Goal: Task Accomplishment & Management: Use online tool/utility

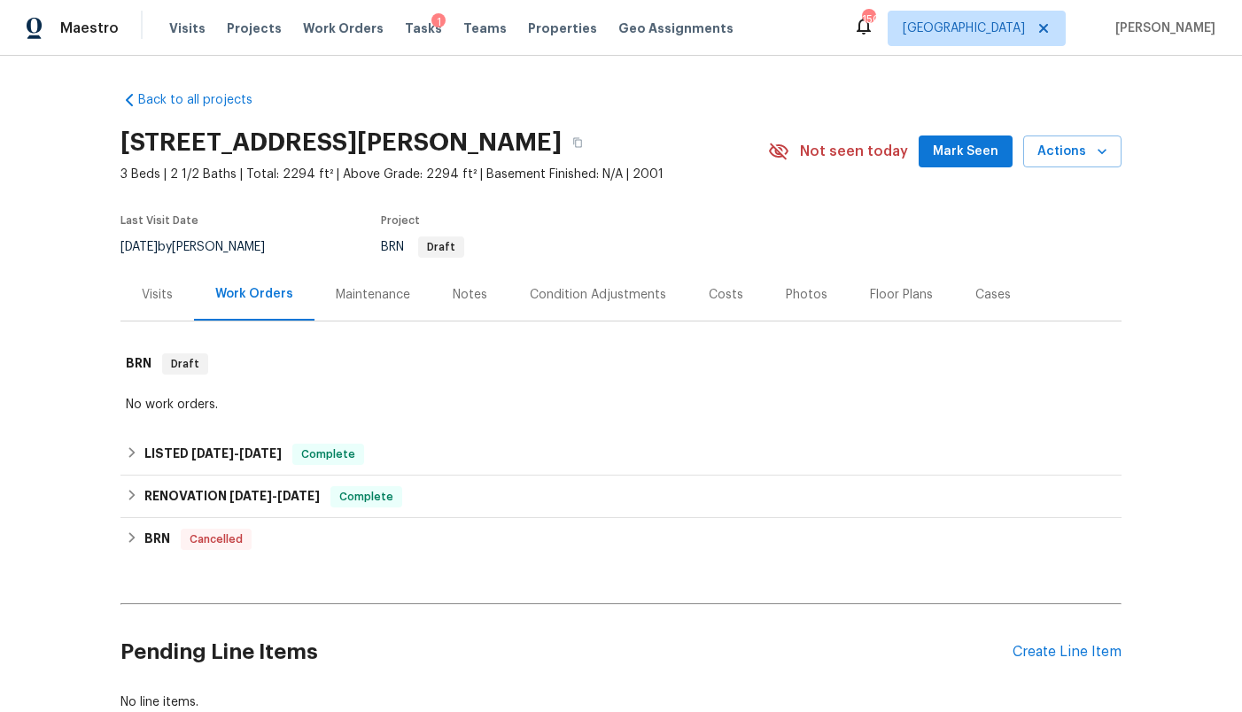
click at [591, 293] on div "Condition Adjustments" at bounding box center [598, 295] width 136 height 18
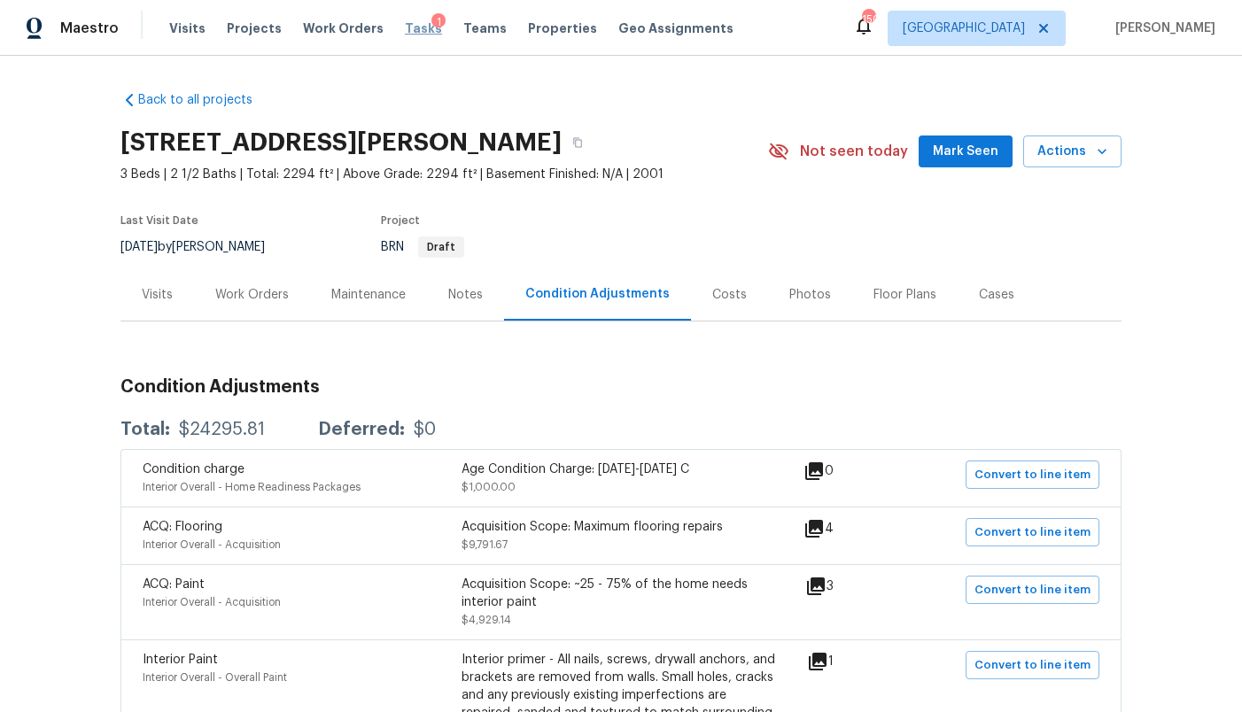
click at [405, 27] on span "Tasks" at bounding box center [423, 28] width 37 height 12
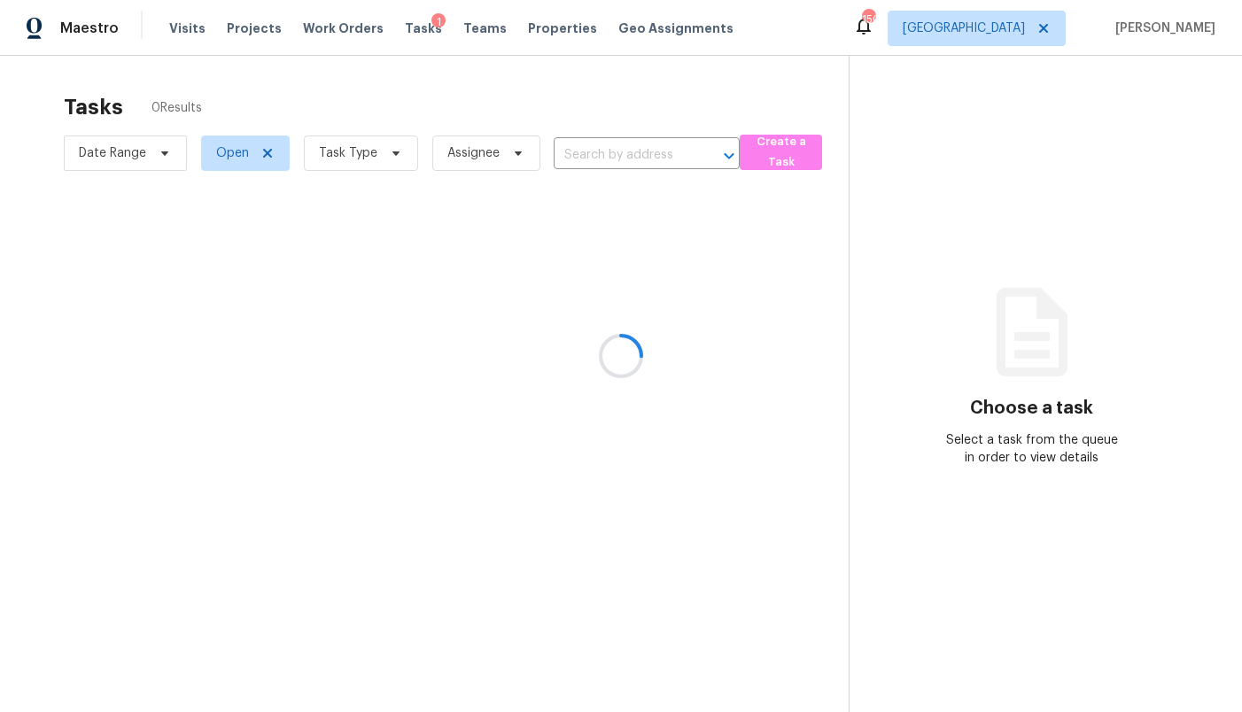
click at [997, 29] on div at bounding box center [621, 356] width 1242 height 712
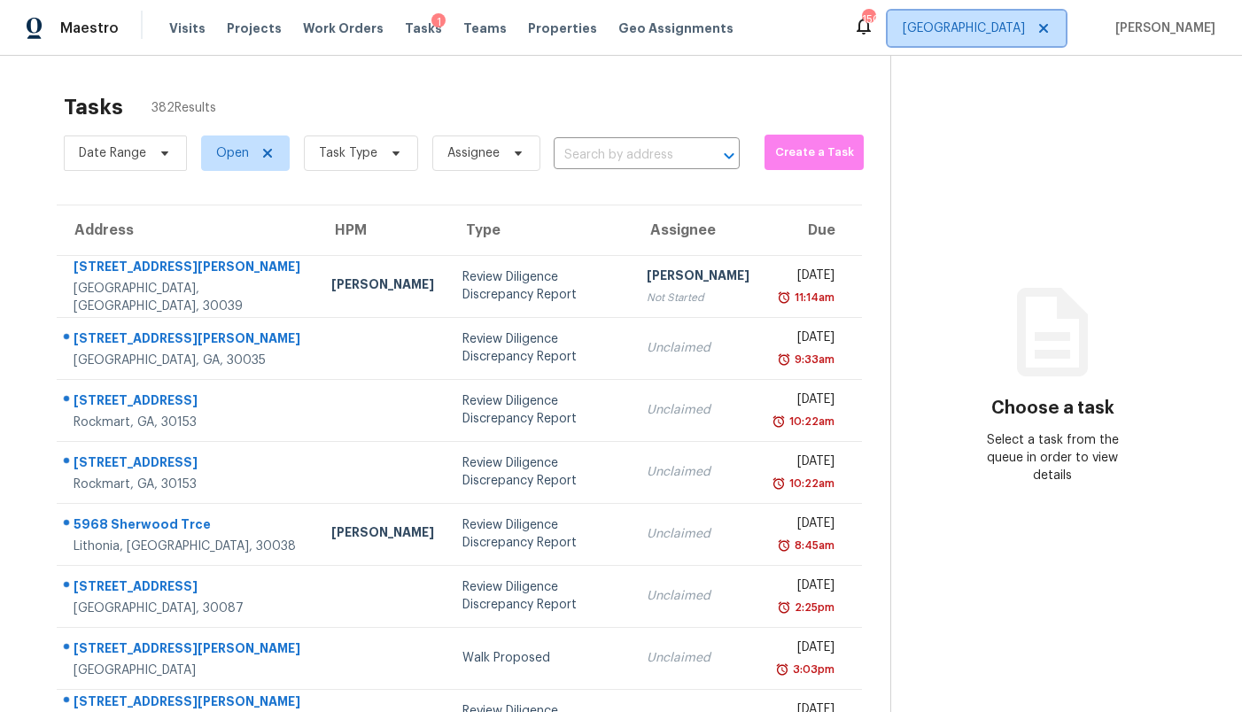
click at [1019, 35] on span "[GEOGRAPHIC_DATA]" at bounding box center [964, 28] width 122 height 18
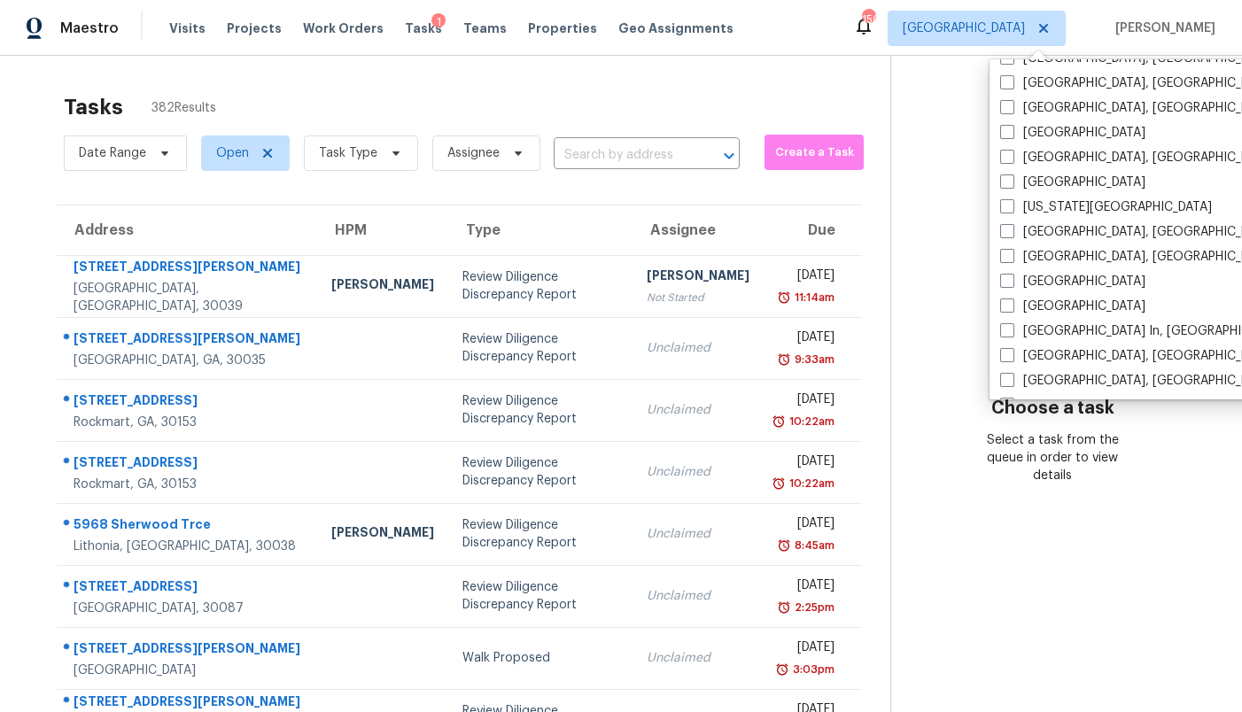
scroll to position [531, 0]
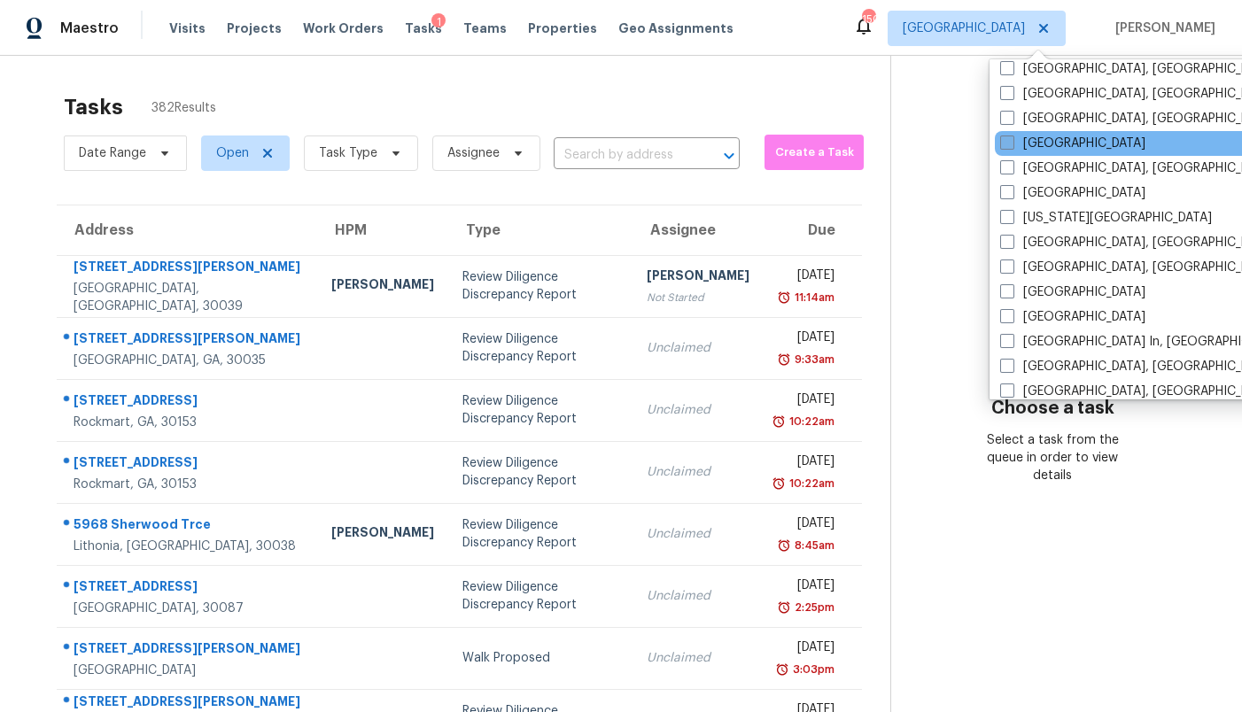
click at [1032, 138] on label "[GEOGRAPHIC_DATA]" at bounding box center [1072, 144] width 145 height 18
click at [1012, 138] on input "[GEOGRAPHIC_DATA]" at bounding box center [1006, 141] width 12 height 12
checkbox input "true"
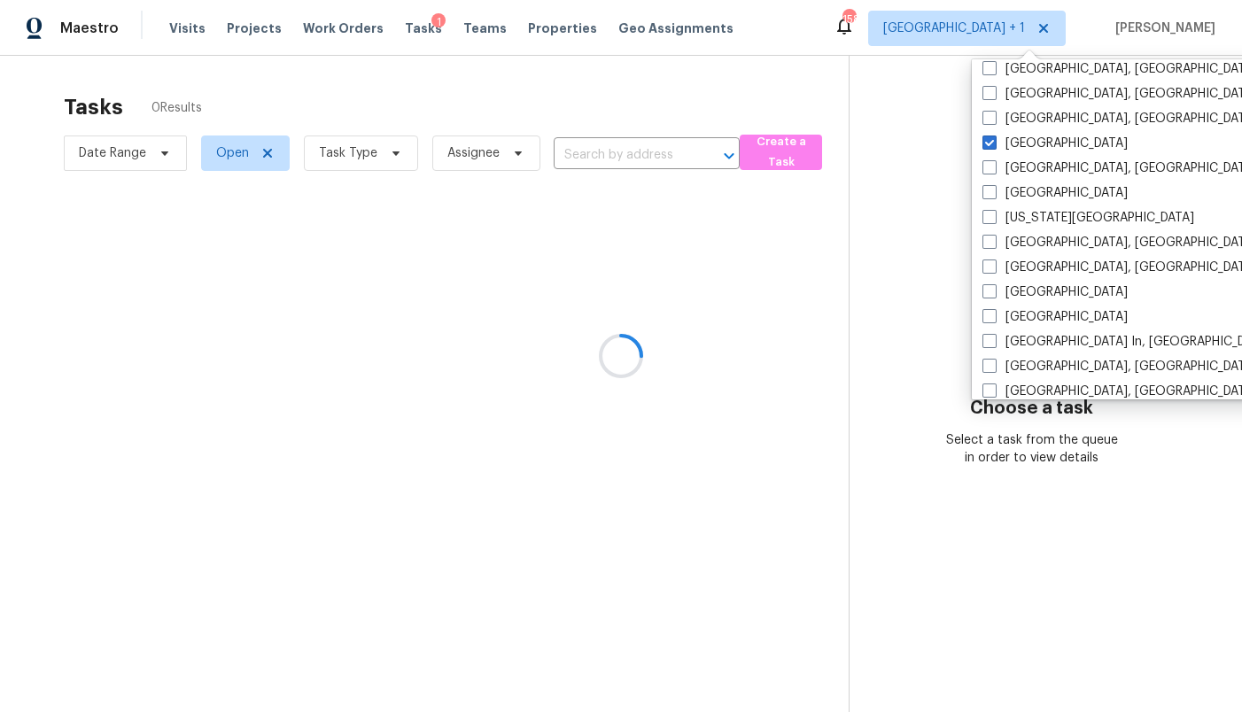
click at [851, 97] on div at bounding box center [621, 356] width 1242 height 712
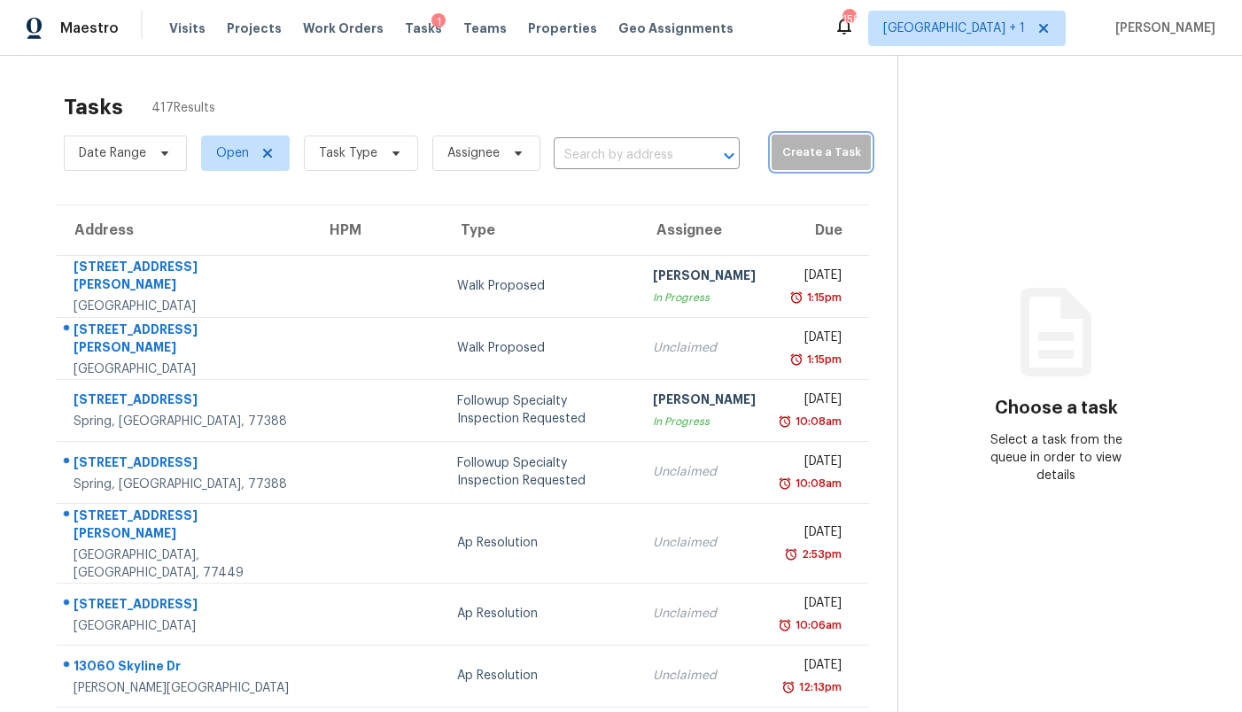
click at [780, 159] on span "Create a Task" at bounding box center [821, 153] width 82 height 20
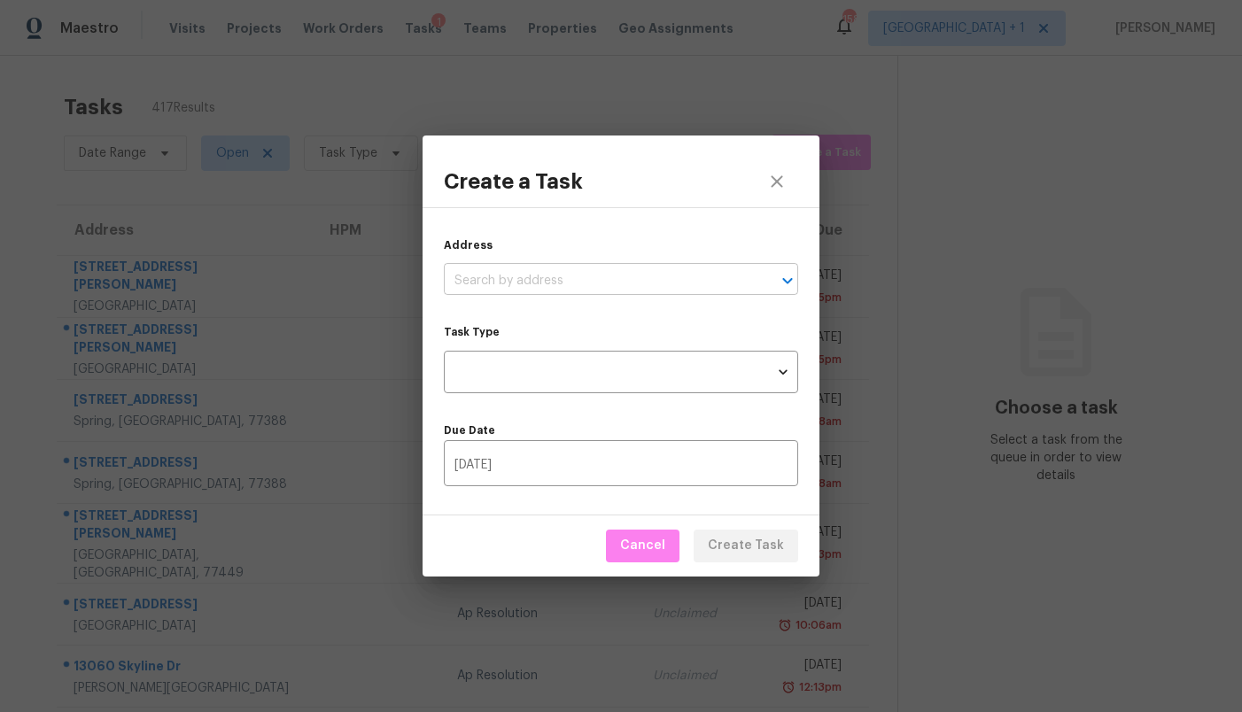
click at [580, 276] on input "text" at bounding box center [596, 281] width 305 height 27
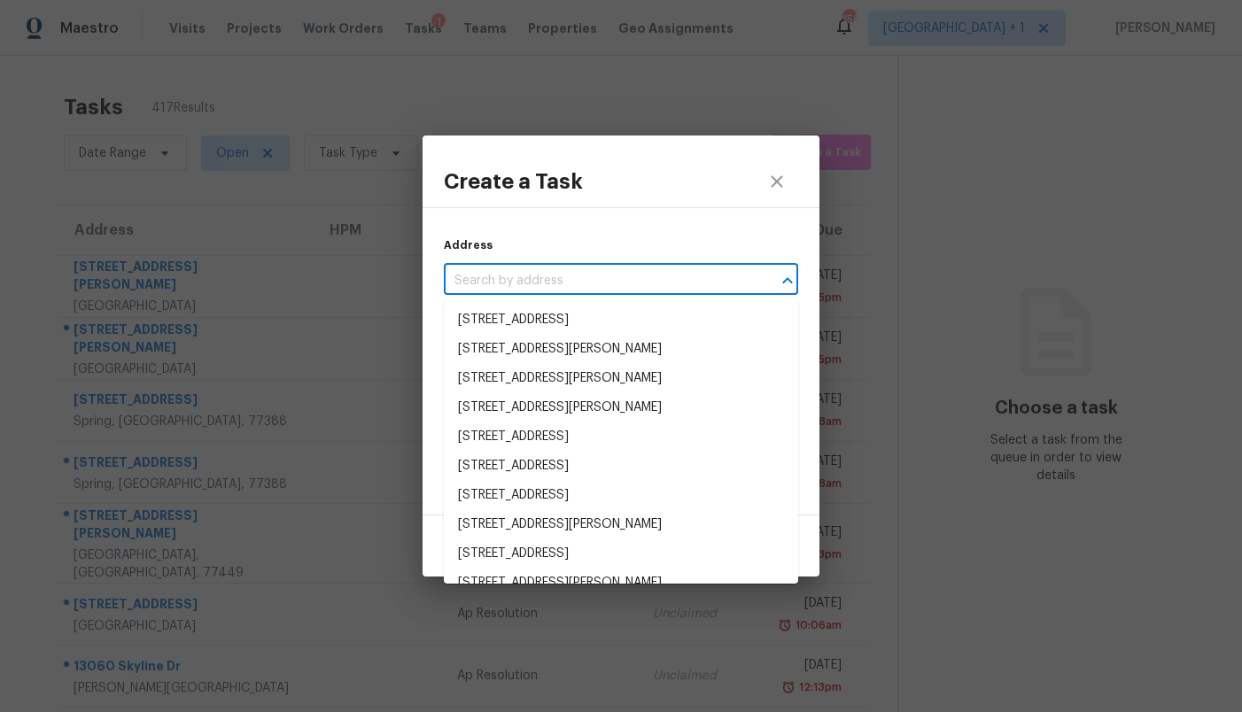
paste input "[DATE] 2:20 pm"
type input "[DATE] 2:20 pm"
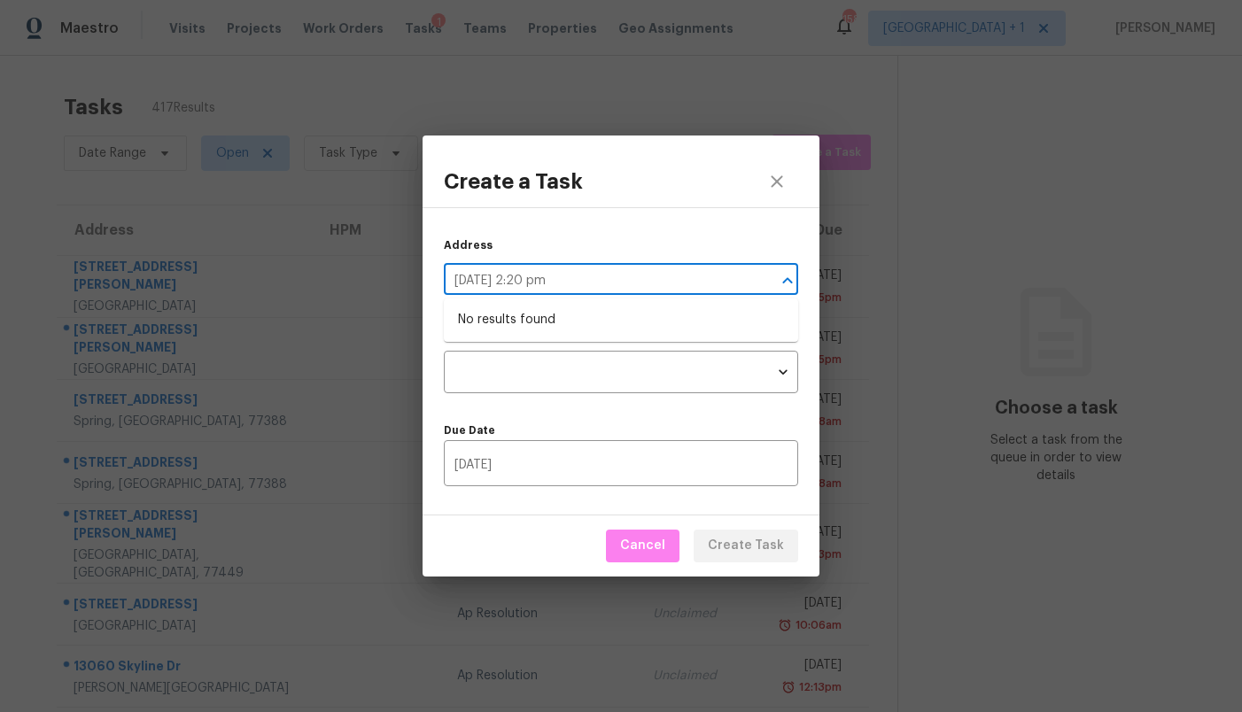
click at [568, 274] on input "[DATE] 2:20 pm" at bounding box center [596, 281] width 305 height 27
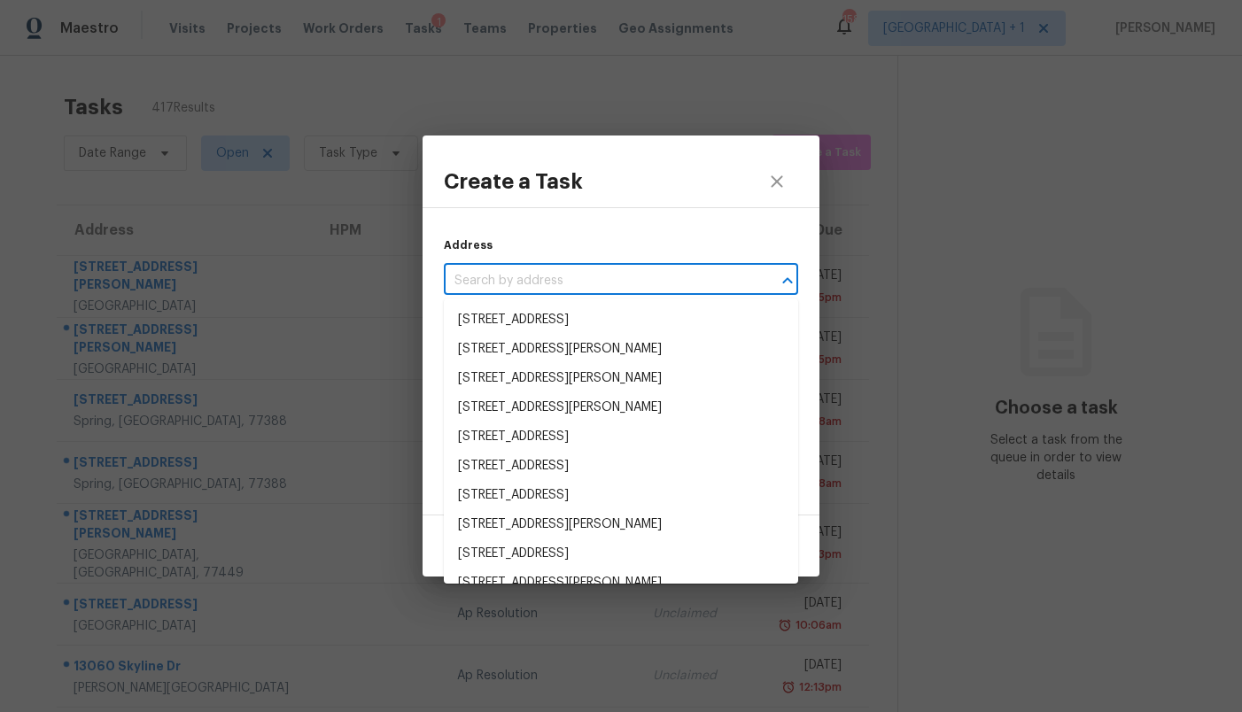
paste input "[STREET_ADDRESS]"
type input "[STREET_ADDRESS]"
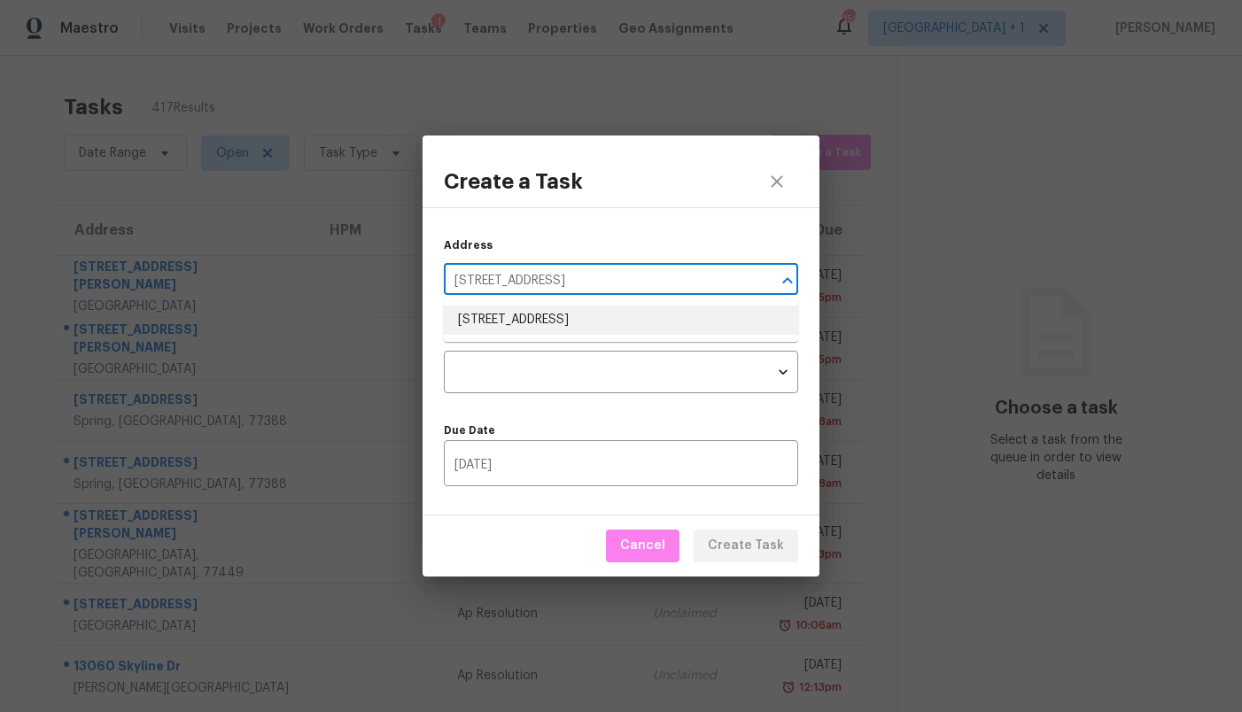
click at [574, 319] on li "[STREET_ADDRESS]" at bounding box center [621, 320] width 354 height 29
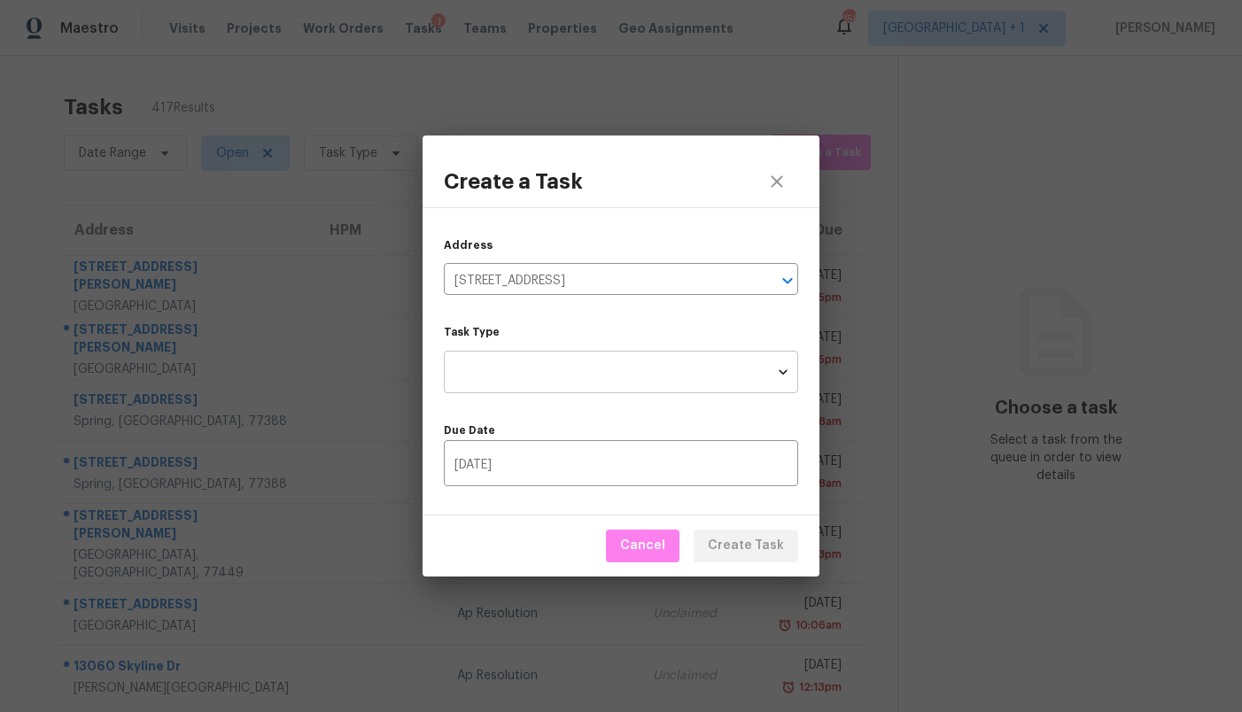
click at [552, 377] on body "Maestro Visits Projects Work Orders Tasks 1 Teams Properties Geo Assignments 15…" at bounding box center [621, 356] width 1242 height 712
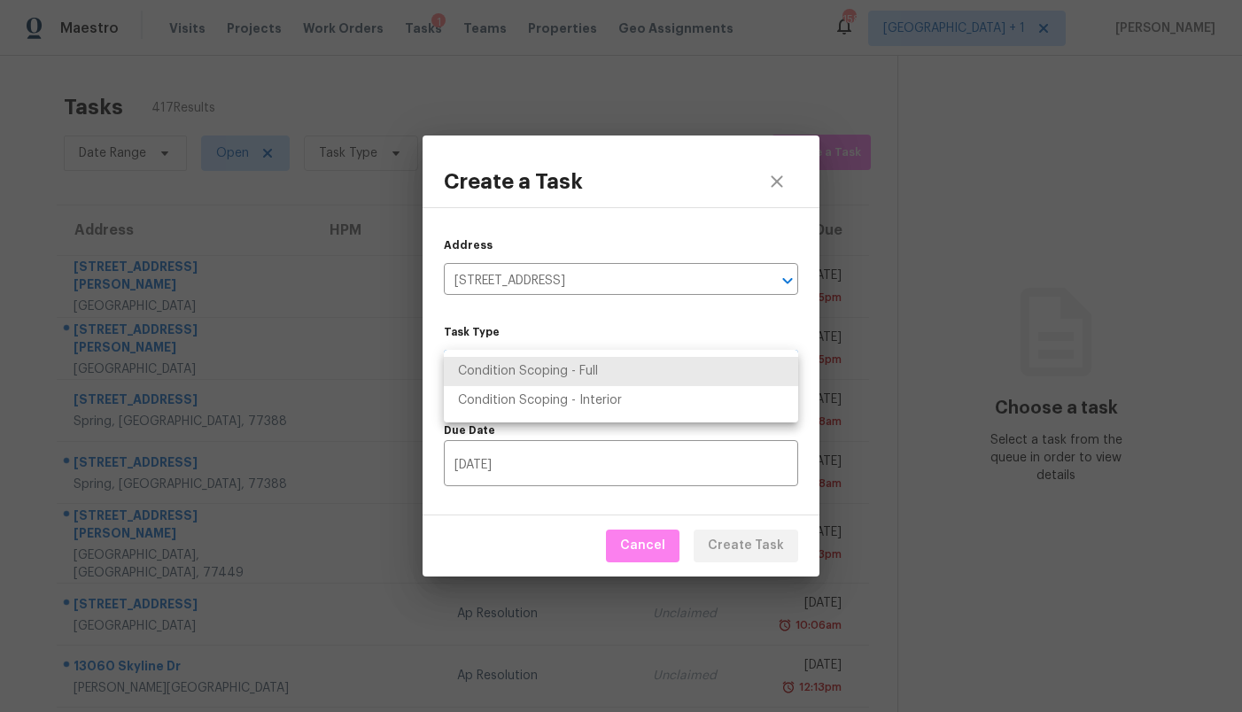
click at [552, 377] on li "Condition Scoping - Full" at bounding box center [621, 371] width 354 height 29
type input "virtual_full_assessment"
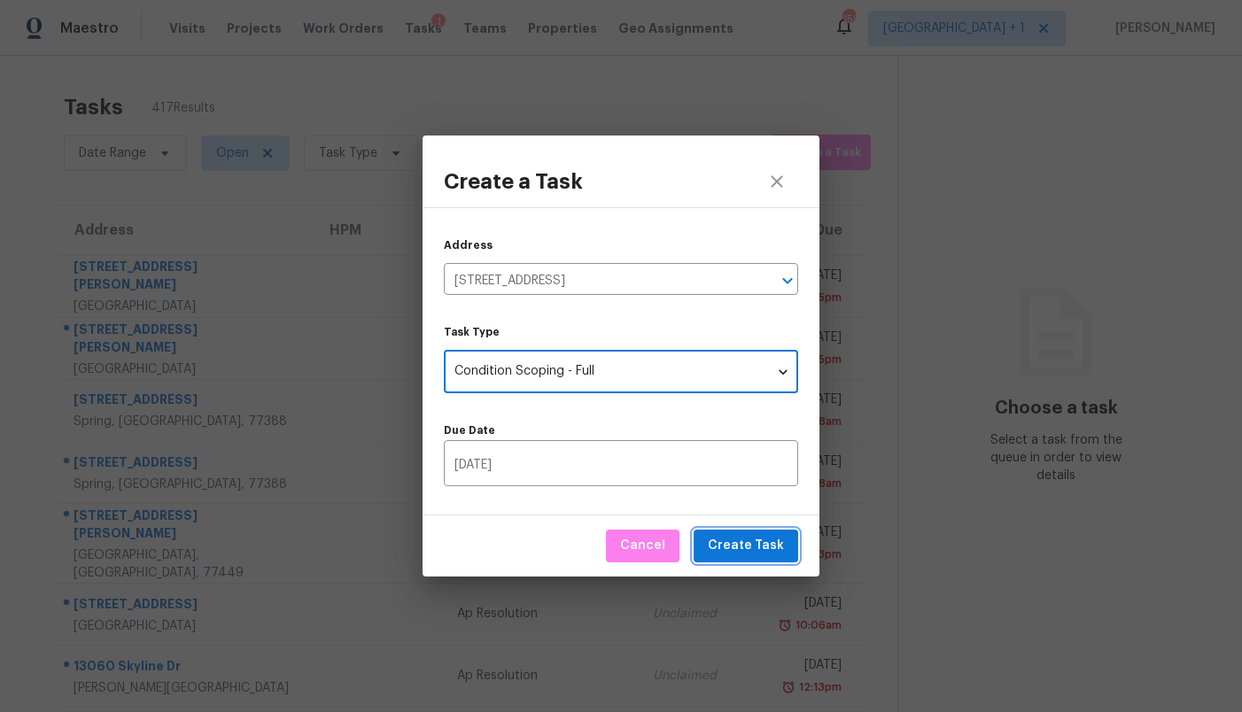
click at [737, 539] on span "Create Task" at bounding box center [746, 546] width 76 height 22
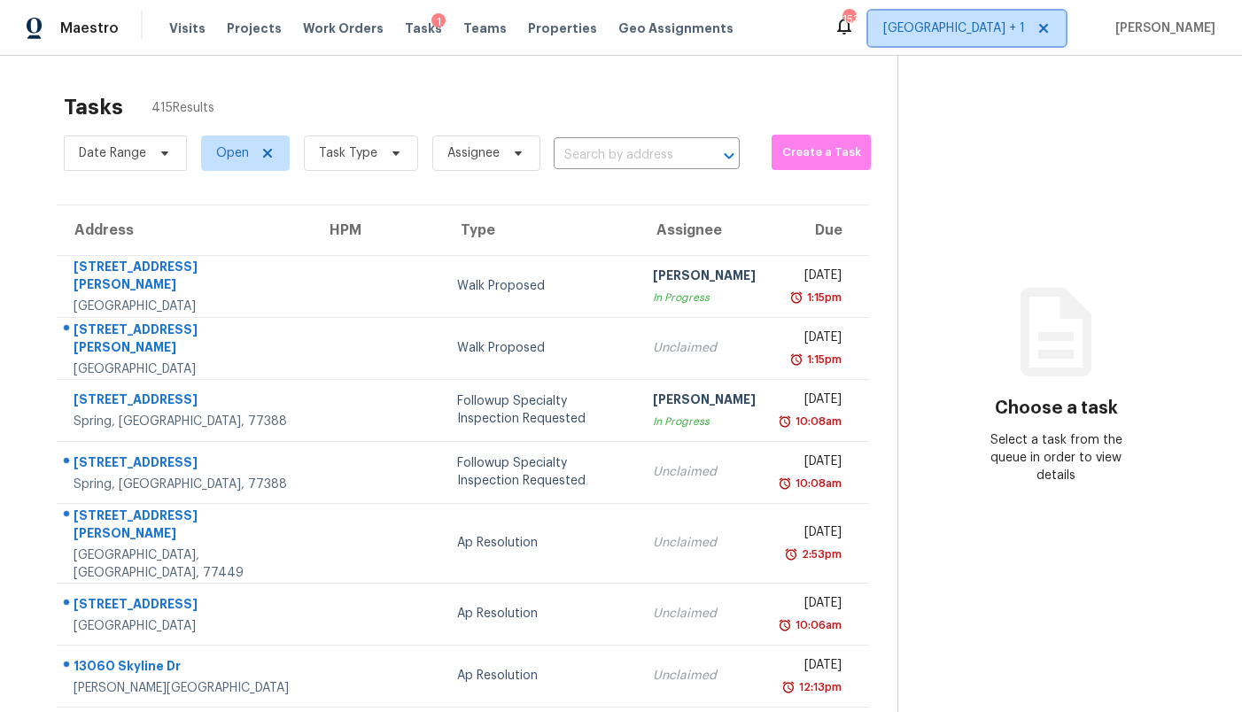
click at [1008, 19] on span "[GEOGRAPHIC_DATA] + 1" at bounding box center [954, 28] width 142 height 18
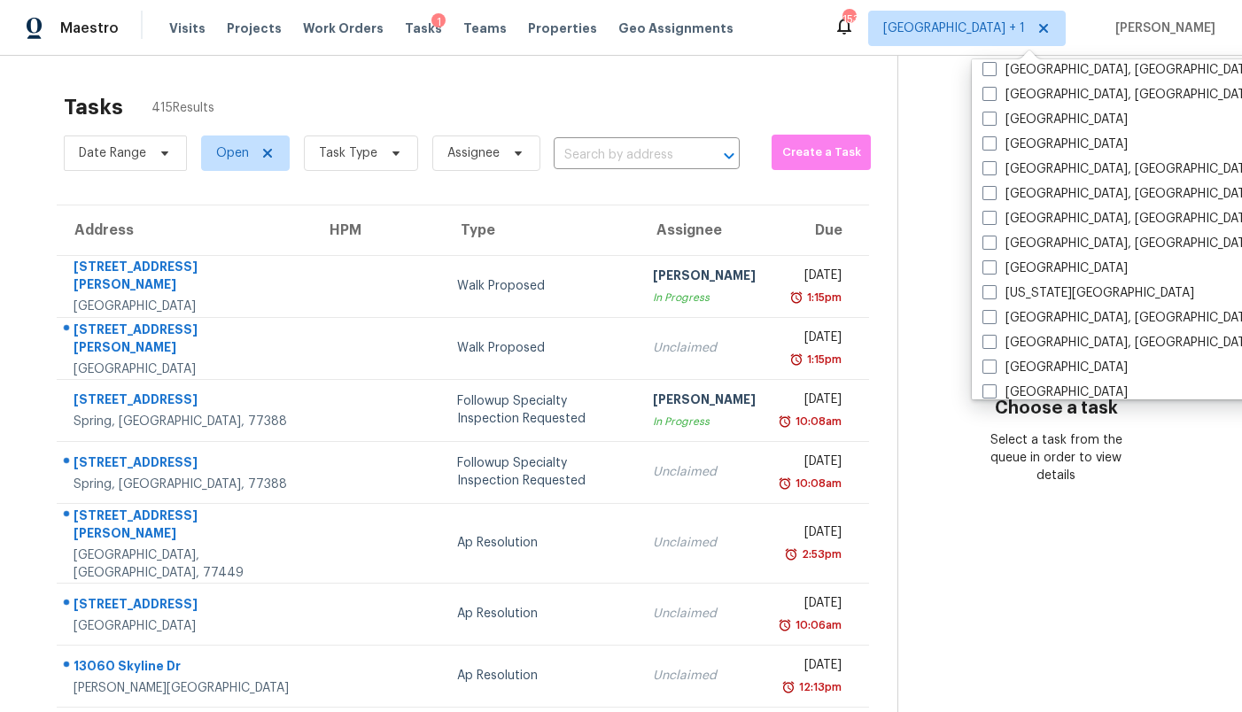
scroll to position [473, 0]
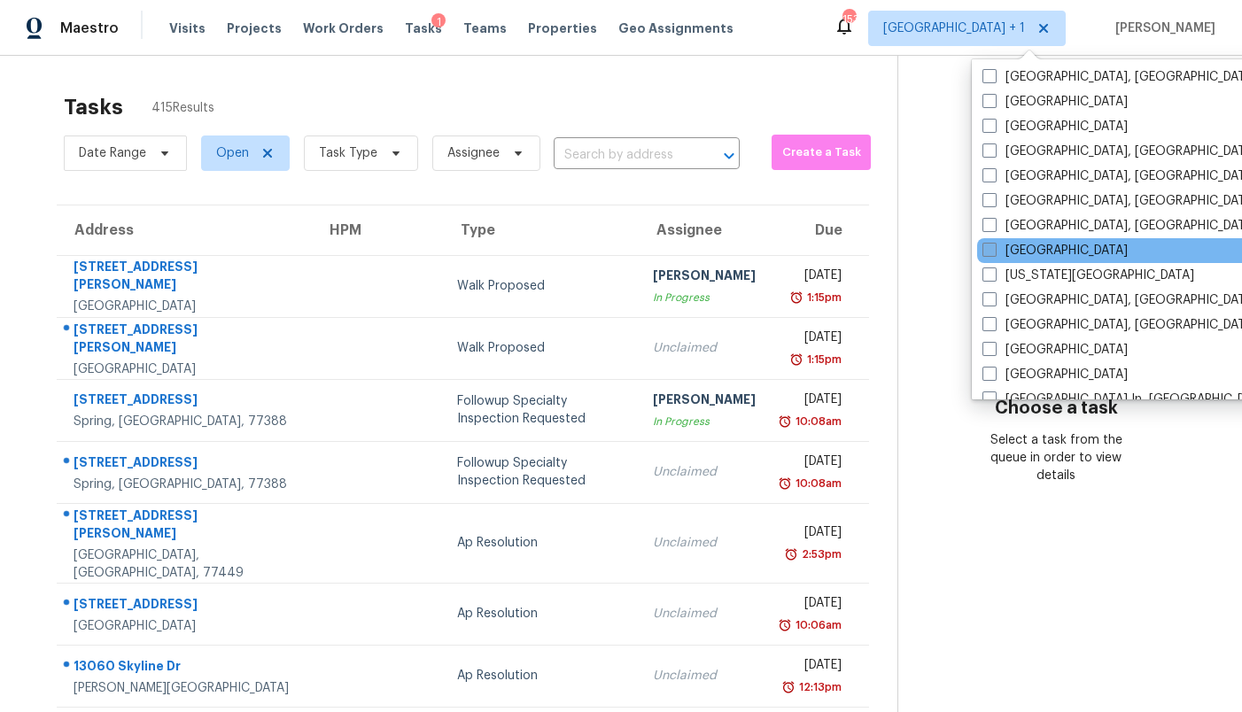
click at [1013, 251] on label "[GEOGRAPHIC_DATA]" at bounding box center [1054, 251] width 145 height 18
click at [994, 251] on input "[GEOGRAPHIC_DATA]" at bounding box center [988, 248] width 12 height 12
checkbox input "true"
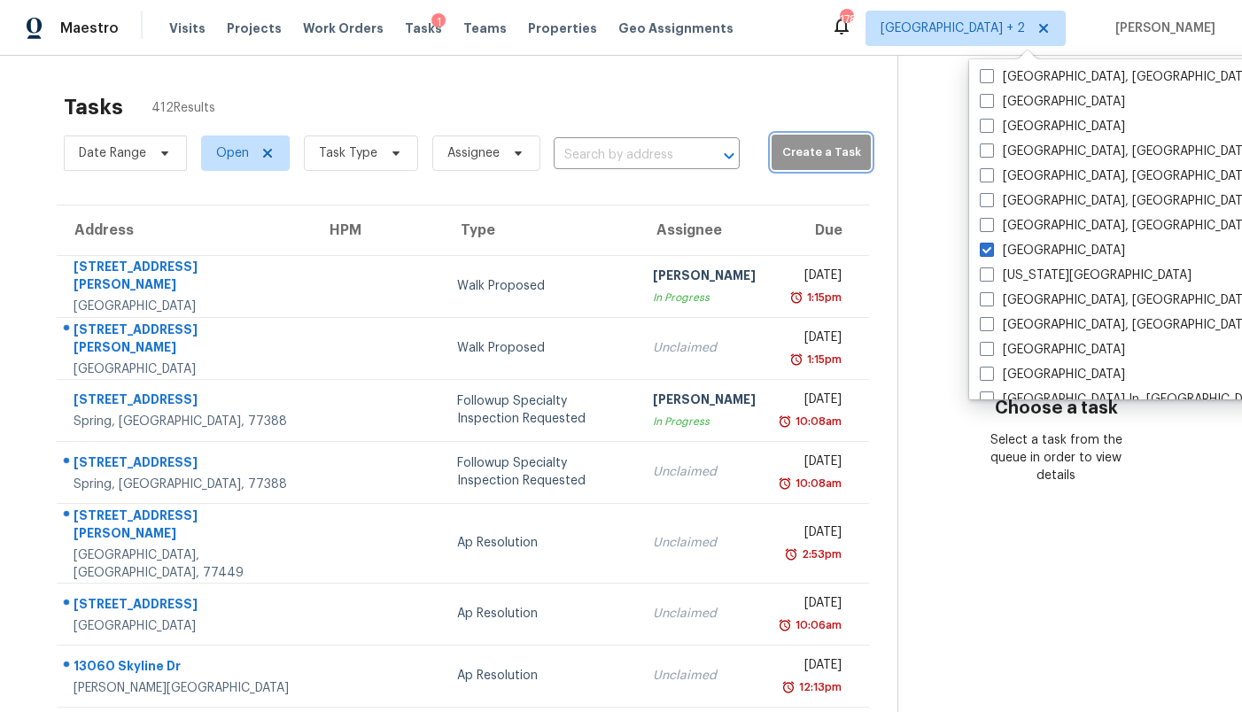
click at [787, 156] on span "Create a Task" at bounding box center [821, 153] width 82 height 20
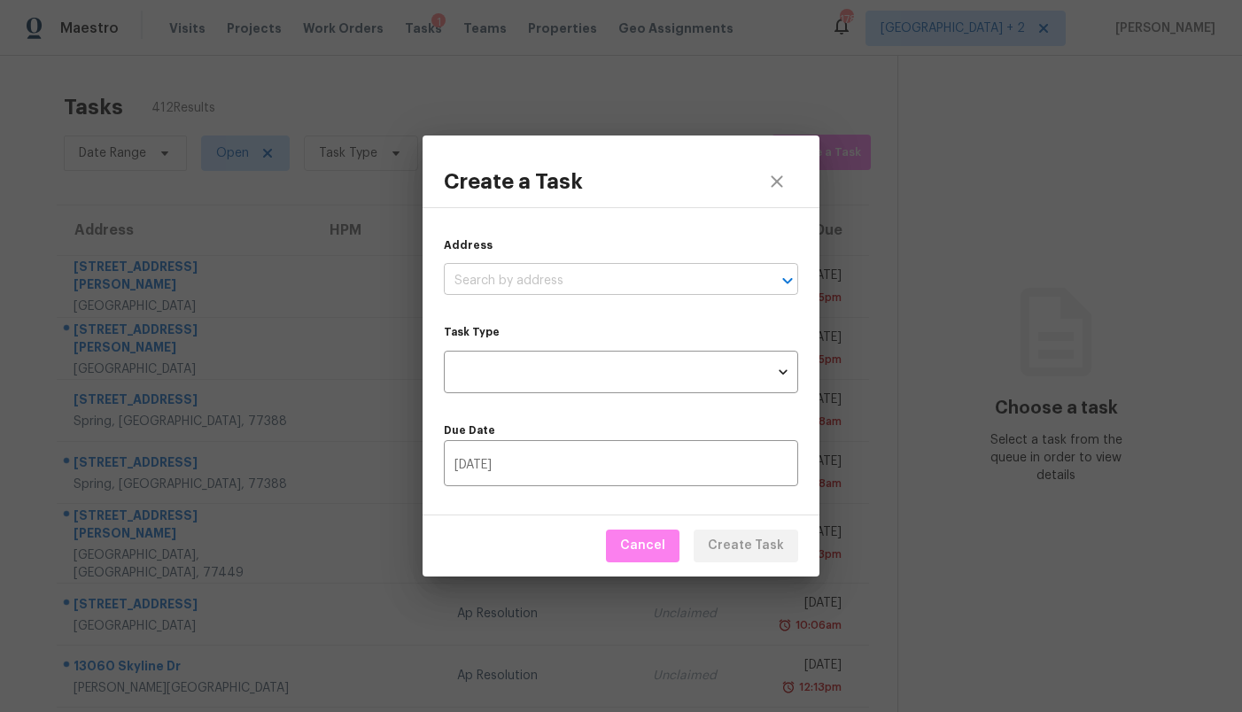
click at [650, 278] on input "text" at bounding box center [596, 281] width 305 height 27
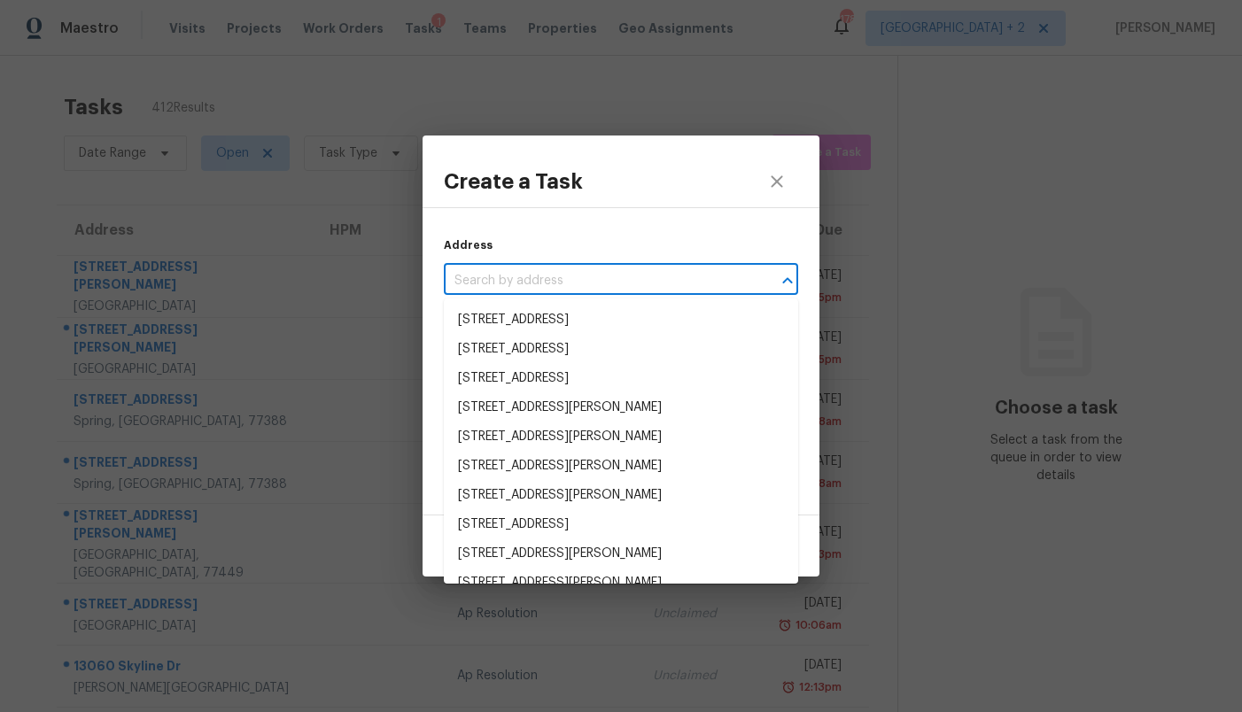
paste input "[STREET_ADDRESS][PERSON_NAME][PERSON_NAME]"
type input "[STREET_ADDRESS][PERSON_NAME][PERSON_NAME]"
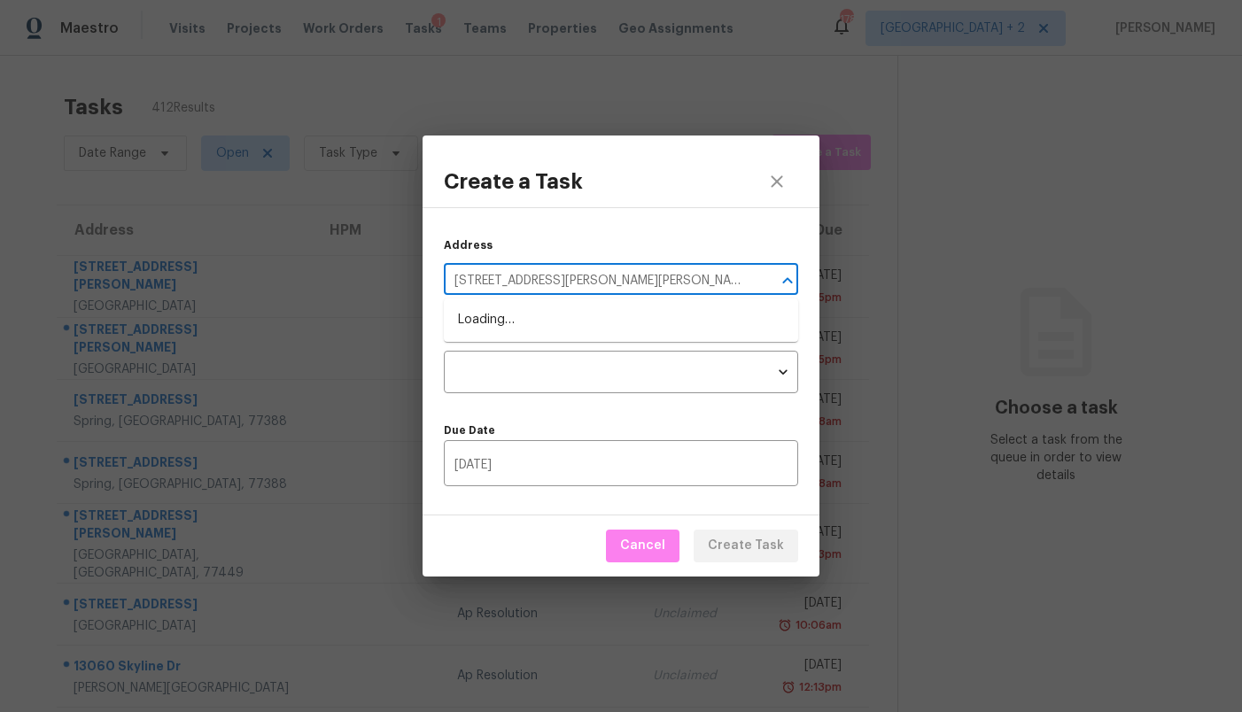
scroll to position [0, 4]
click at [607, 316] on li "[STREET_ADDRESS][PERSON_NAME][PERSON_NAME]" at bounding box center [621, 320] width 354 height 29
click at [590, 365] on body "Maestro Visits Projects Work Orders Tasks 1 Teams Properties Geo Assignments 17…" at bounding box center [621, 356] width 1242 height 712
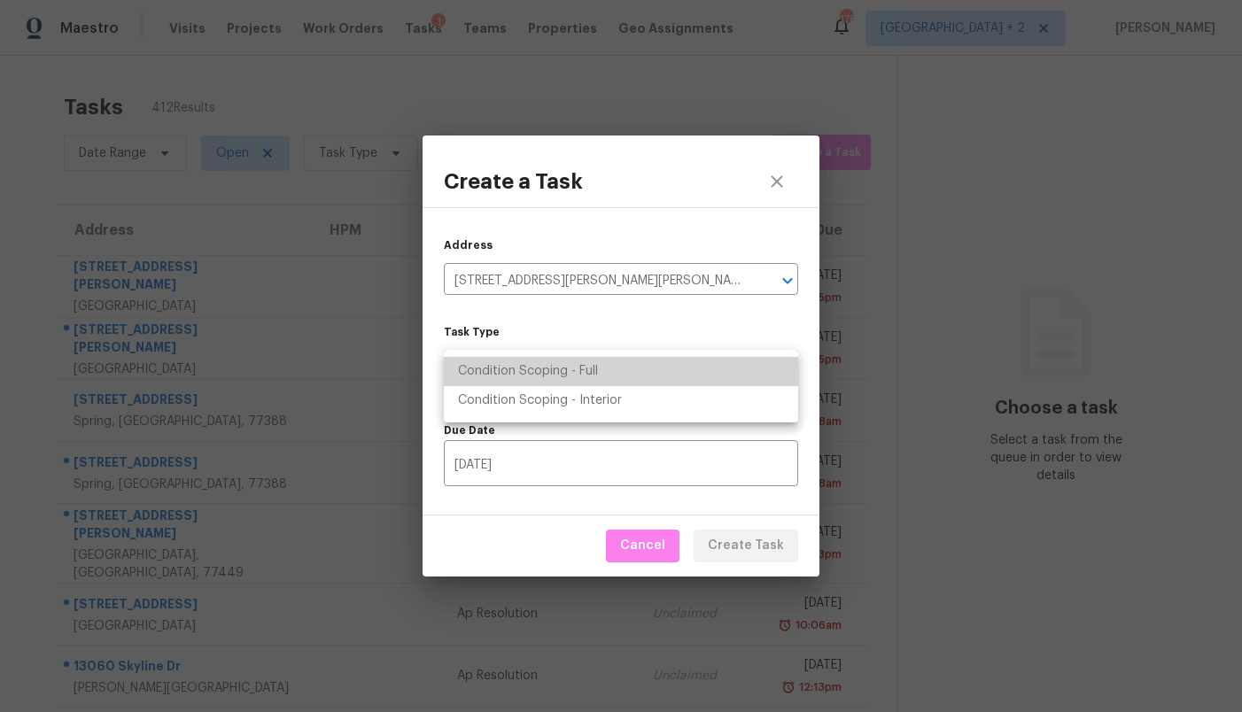
click at [590, 365] on li "Condition Scoping - Full" at bounding box center [621, 371] width 354 height 29
type input "virtual_full_assessment"
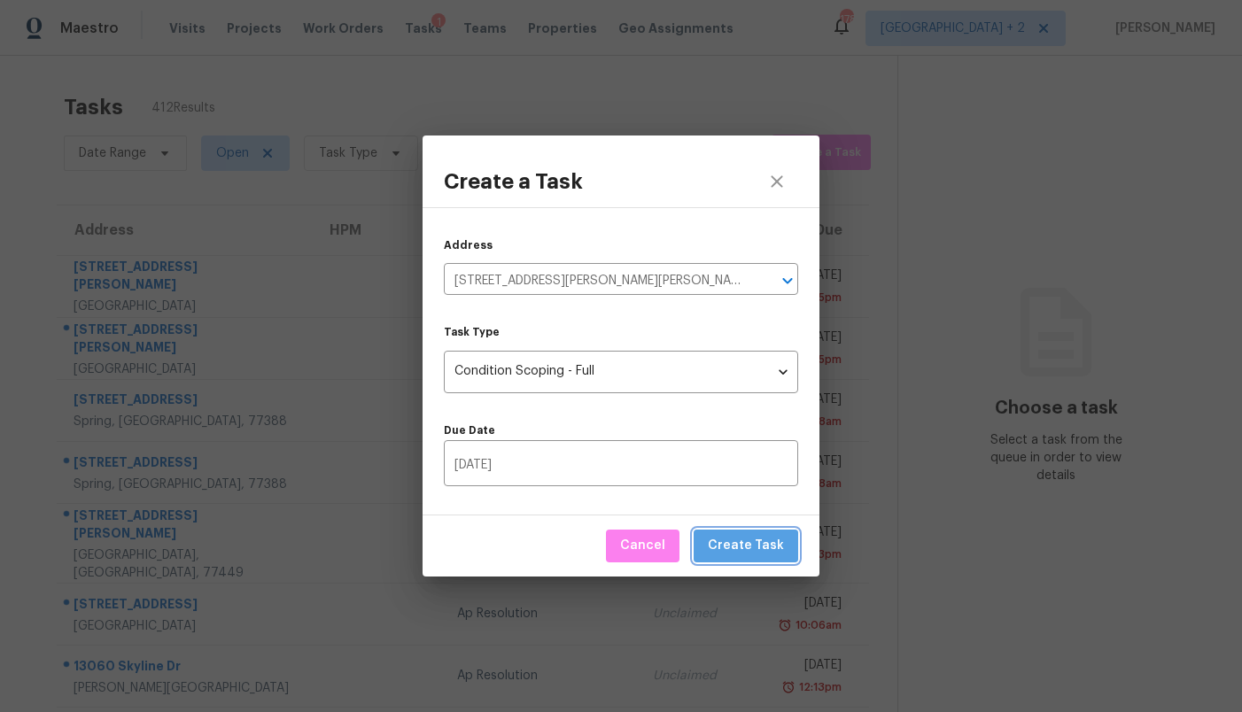
click at [765, 549] on span "Create Task" at bounding box center [746, 546] width 76 height 22
